Goal: Check status: Check status

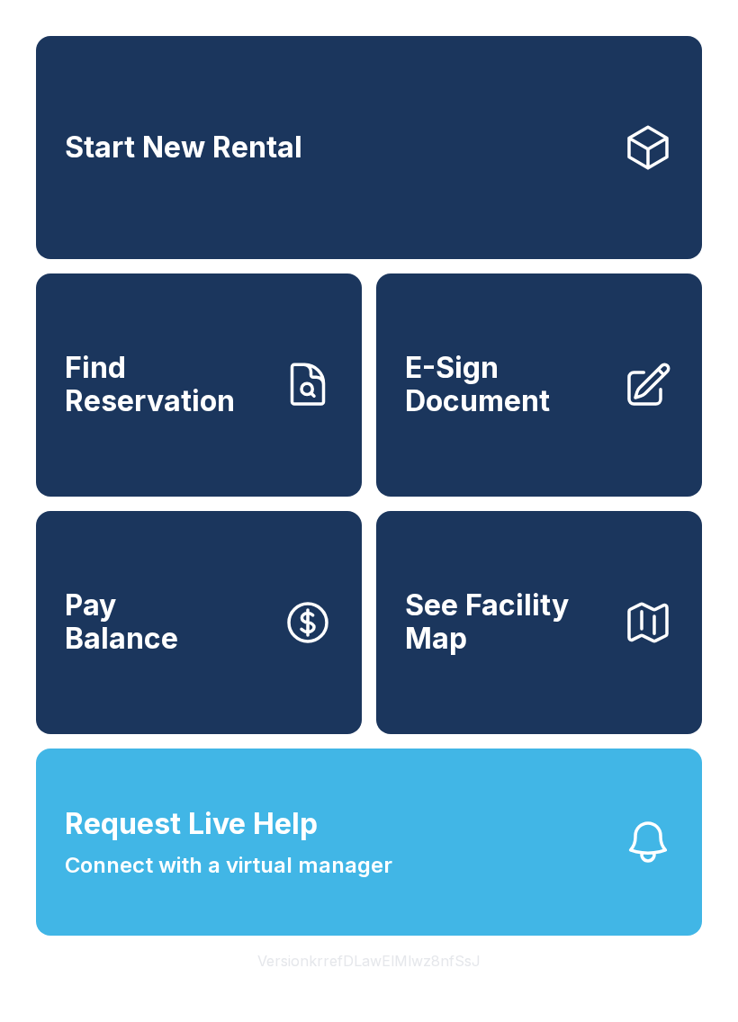
click at [120, 418] on span "Find Reservation" at bounding box center [166, 385] width 203 height 66
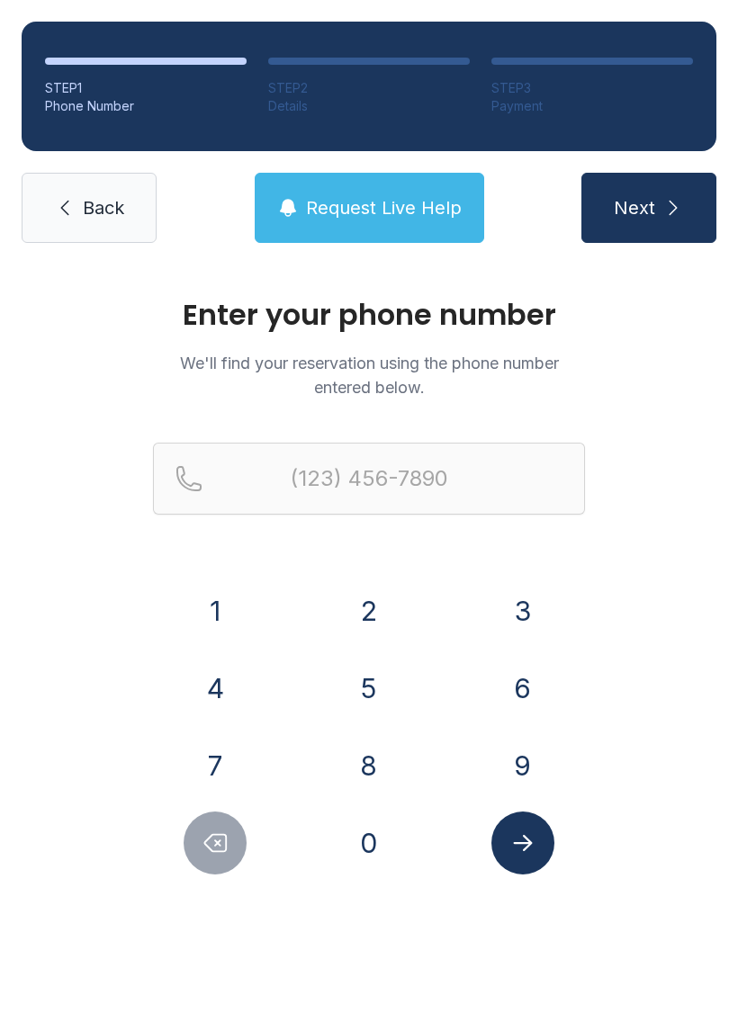
click at [241, 690] on button "4" at bounding box center [215, 688] width 63 height 63
click at [224, 765] on button "7" at bounding box center [215, 765] width 63 height 63
click at [382, 851] on button "0" at bounding box center [368, 843] width 63 height 63
click at [216, 674] on button "4" at bounding box center [215, 688] width 63 height 63
click at [364, 850] on button "0" at bounding box center [368, 843] width 63 height 63
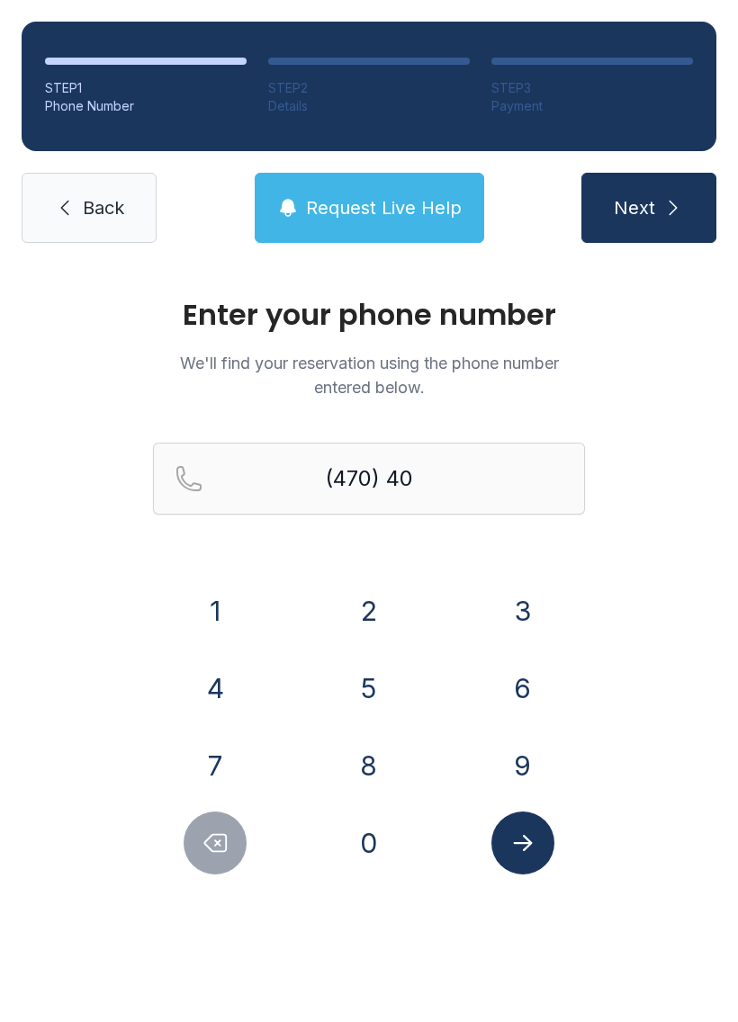
click at [210, 685] on button "4" at bounding box center [215, 688] width 63 height 63
click at [524, 688] on button "6" at bounding box center [522, 688] width 63 height 63
click at [508, 759] on button "9" at bounding box center [522, 765] width 63 height 63
click at [507, 687] on button "6" at bounding box center [522, 688] width 63 height 63
click at [397, 742] on div "8" at bounding box center [369, 765] width 125 height 63
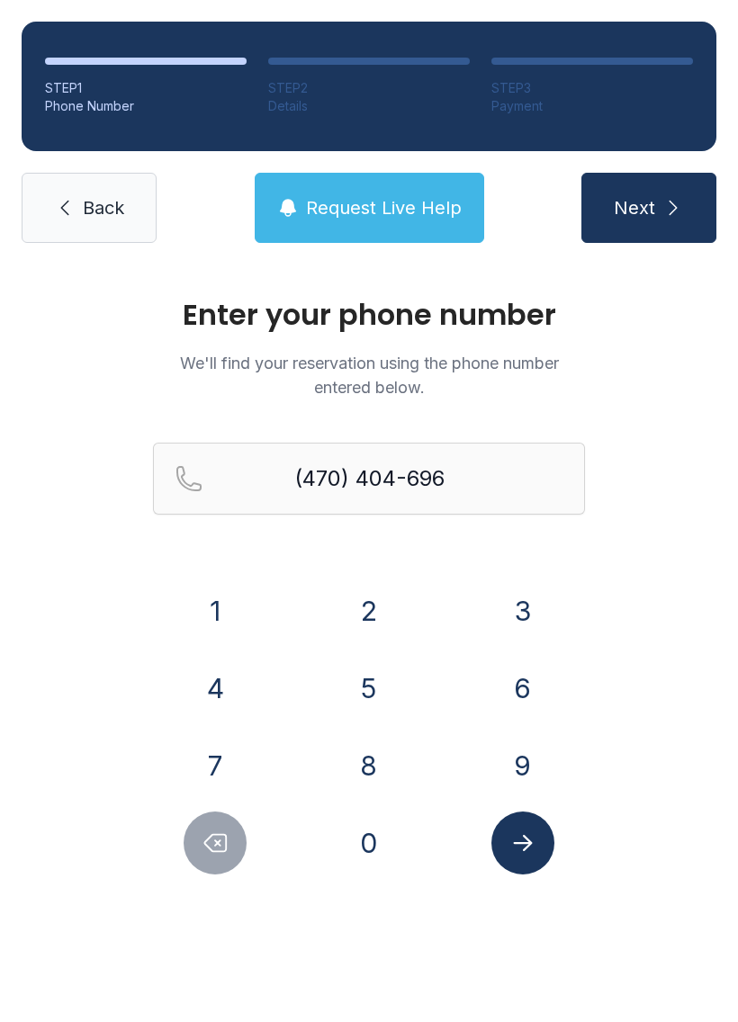
click at [375, 735] on button "8" at bounding box center [368, 765] width 63 height 63
type input "[PHONE_NUMBER]"
click at [506, 817] on button "Submit lookup form" at bounding box center [522, 843] width 63 height 63
